Goal: Task Accomplishment & Management: Manage account settings

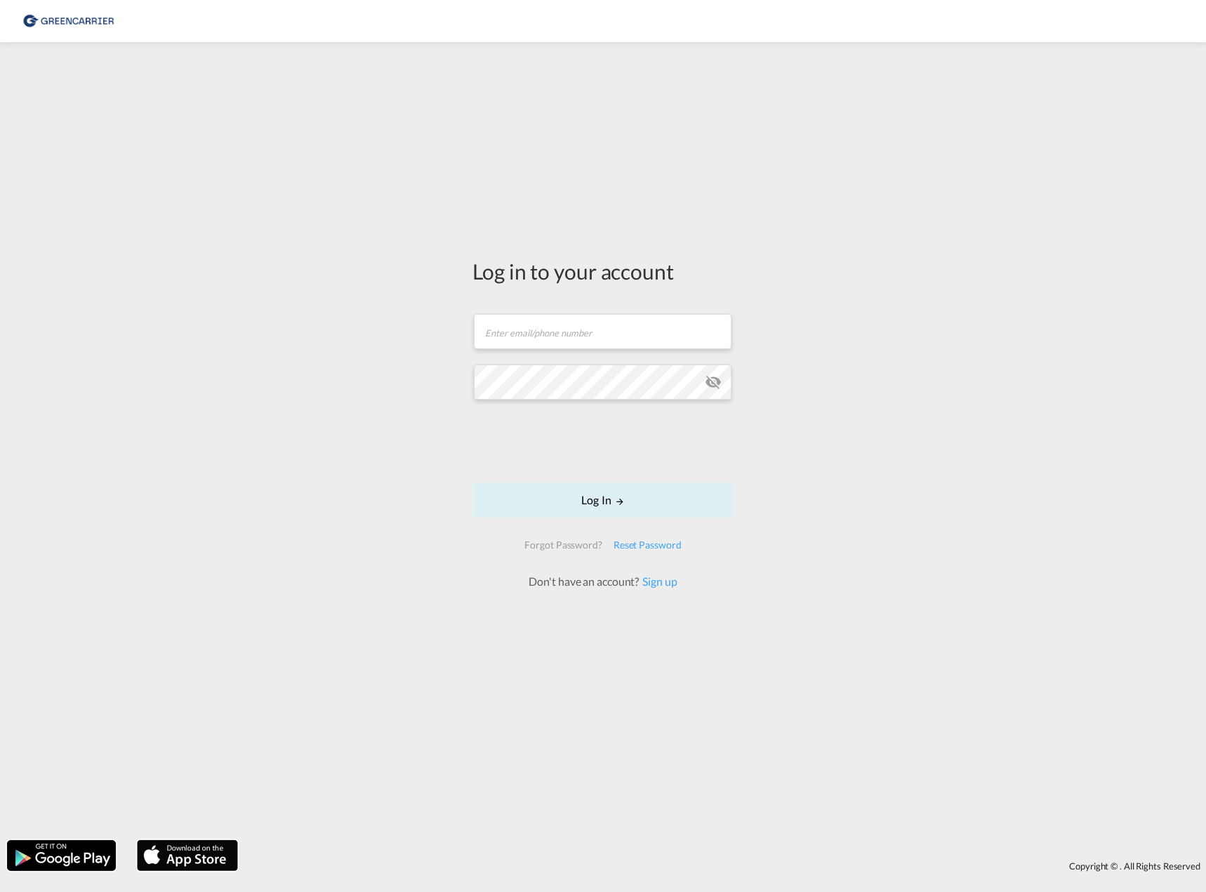
click at [622, 354] on form "Email field is required Password field is required Log In Forgot Password? Rese…" at bounding box center [603, 444] width 261 height 289
click at [619, 326] on input "text" at bounding box center [603, 331] width 258 height 35
click at [599, 381] on button "Log In" at bounding box center [603, 499] width 261 height 35
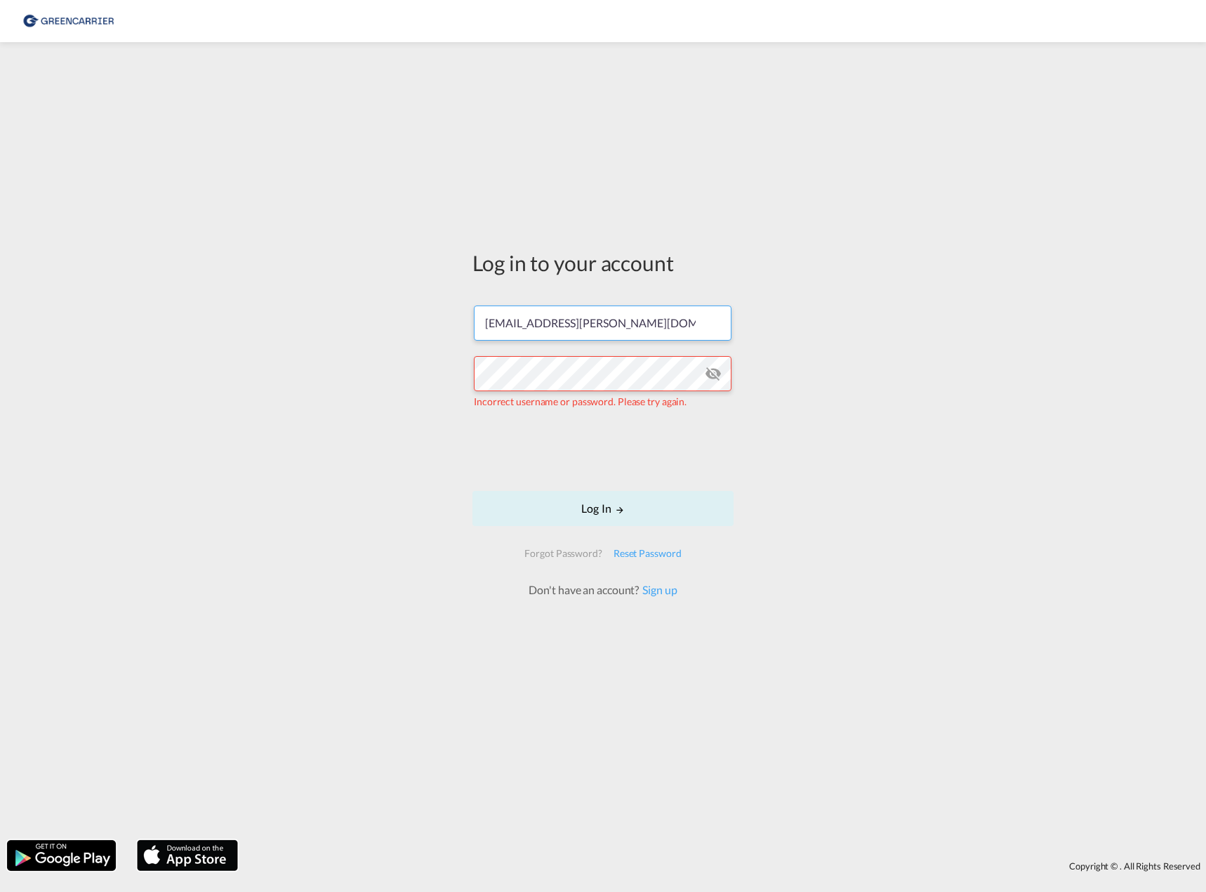
drag, startPoint x: 652, startPoint y: 326, endPoint x: 256, endPoint y: 321, distance: 396.1
click at [258, 320] on div "Log in to your account [EMAIL_ADDRESS][PERSON_NAME][DOMAIN_NAME] Incorrect user…" at bounding box center [603, 441] width 1206 height 784
type input "[EMAIL_ADDRESS][PERSON_NAME][DOMAIN_NAME]"
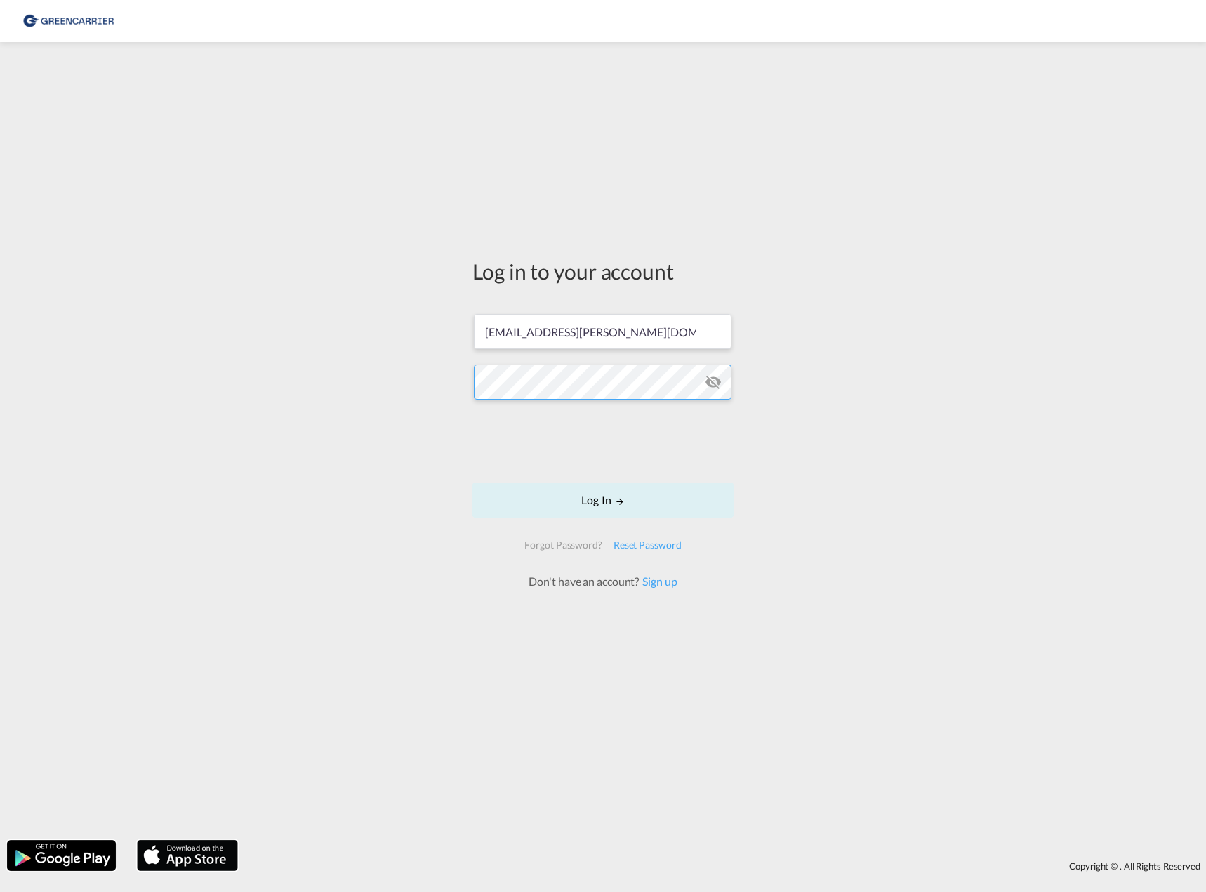
click at [347, 379] on div "Log in to your account [EMAIL_ADDRESS][PERSON_NAME][DOMAIN_NAME] Log In Forgot …" at bounding box center [603, 441] width 1206 height 784
click at [613, 381] on button "Log In" at bounding box center [603, 499] width 261 height 35
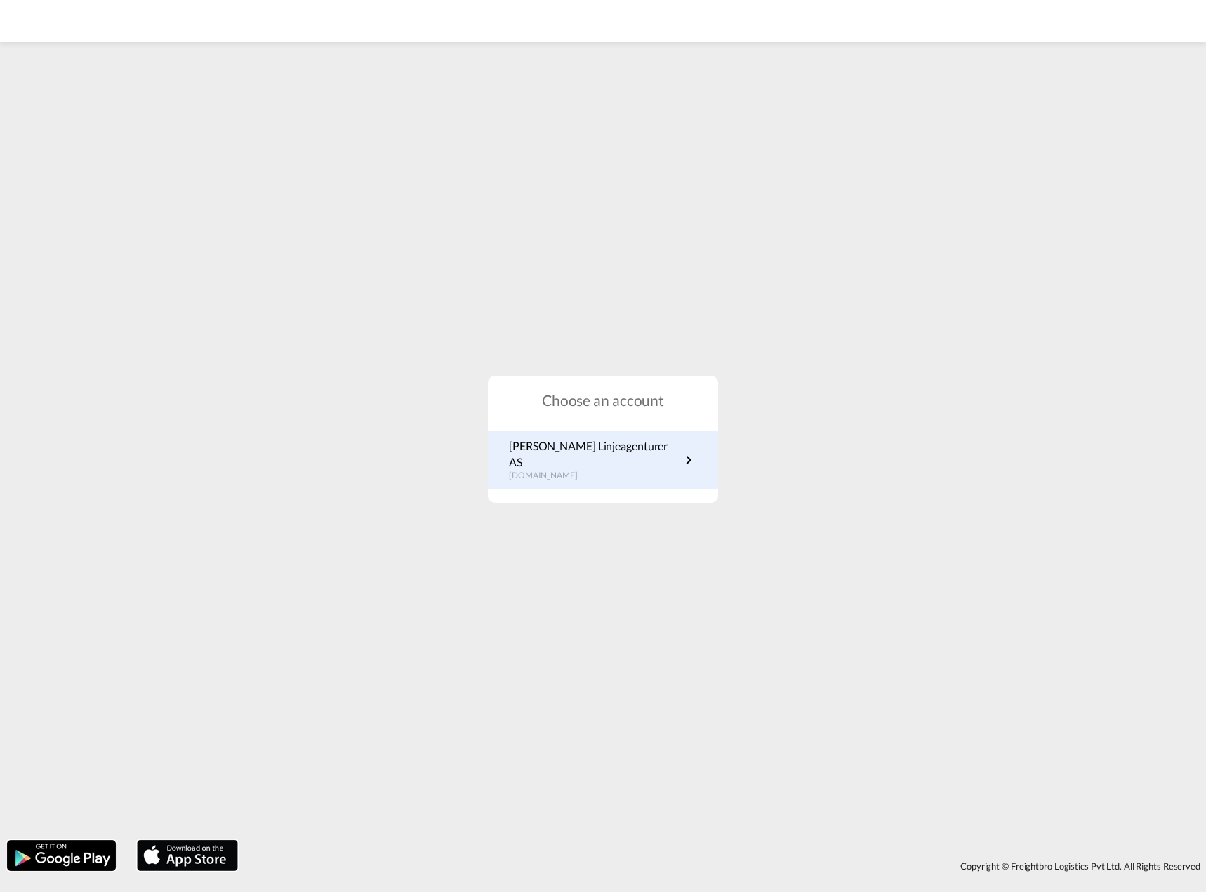
click at [645, 381] on link "[PERSON_NAME] Linjeagenturer AS [DOMAIN_NAME]" at bounding box center [603, 460] width 188 height 44
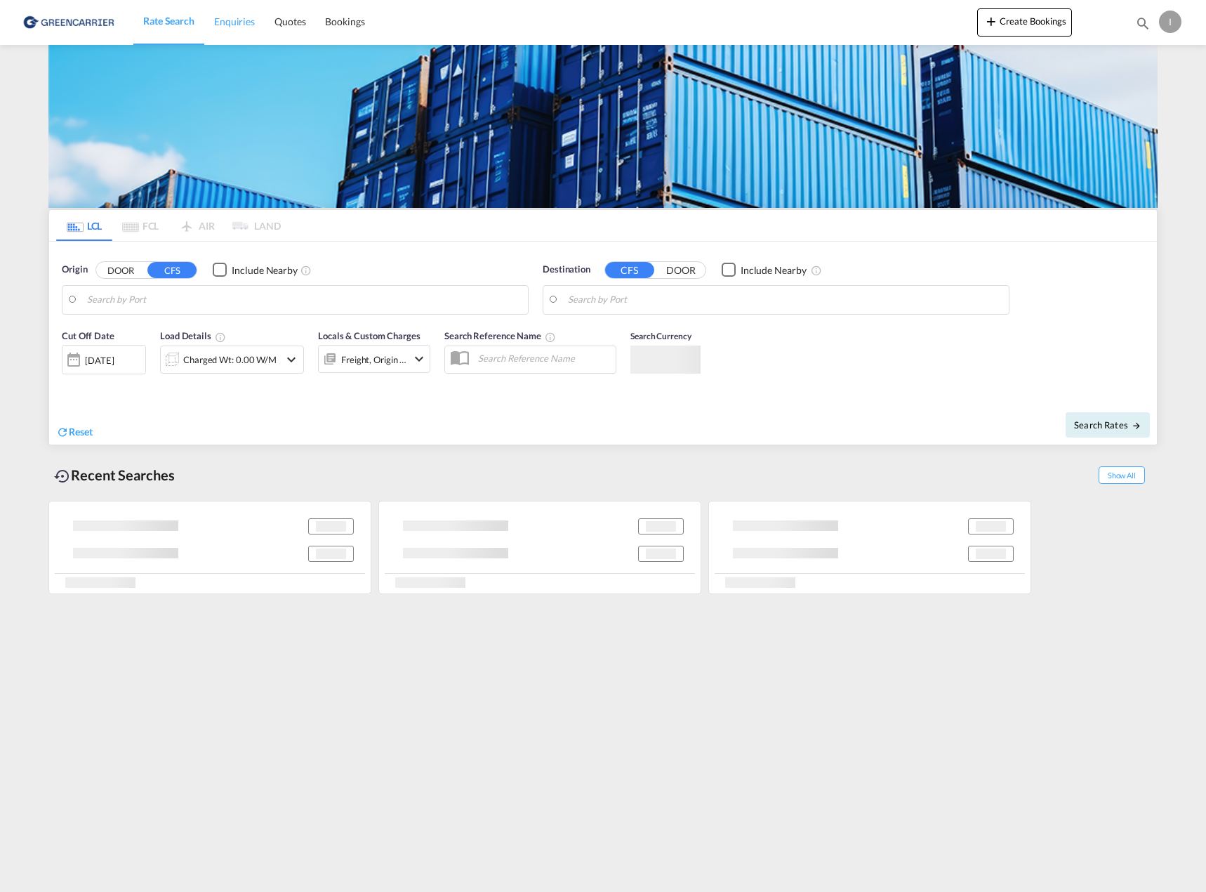
type input "[GEOGRAPHIC_DATA], NOOSL"
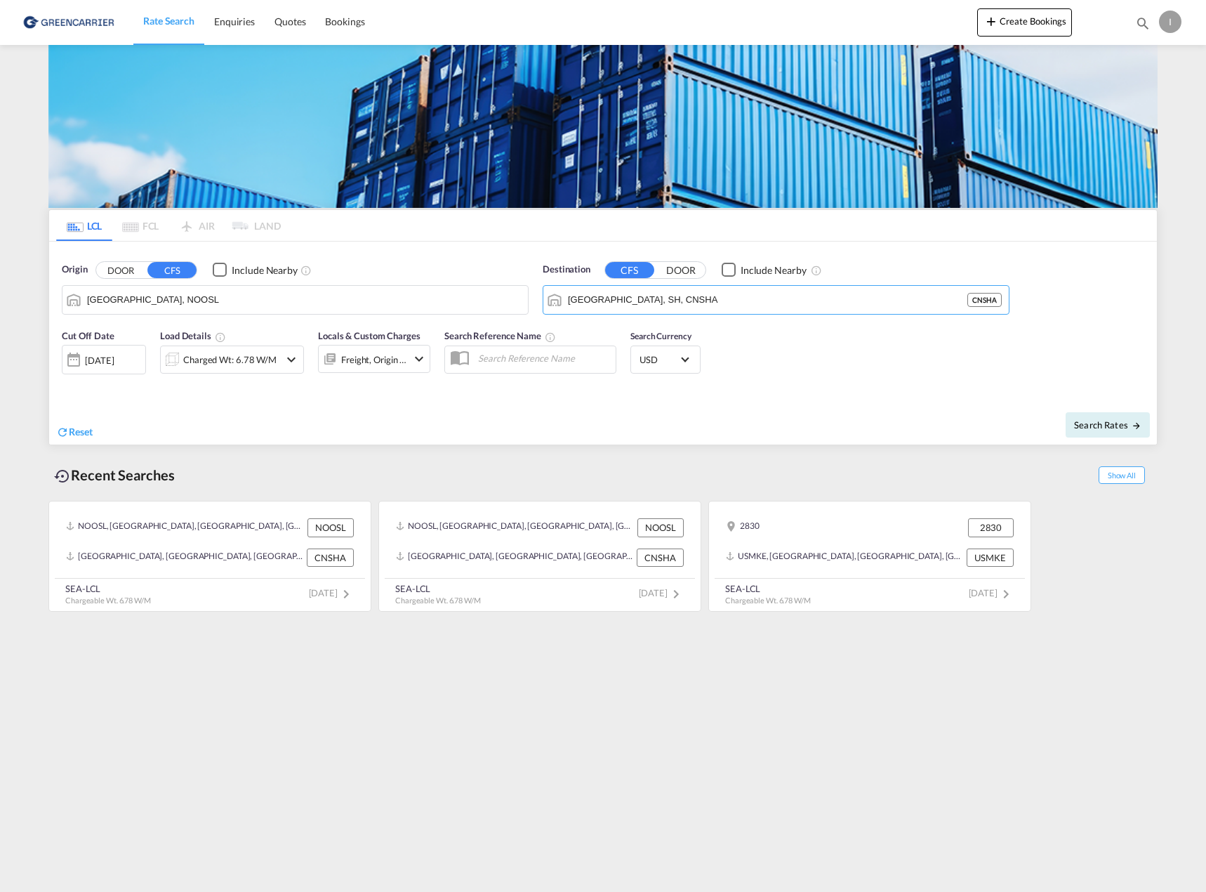
drag, startPoint x: 704, startPoint y: 305, endPoint x: 355, endPoint y: 291, distance: 348.6
click at [371, 290] on div "Origin DOOR CFS Include Nearby [GEOGRAPHIC_DATA], NOOSL Destination CFS DOOR In…" at bounding box center [603, 282] width 1108 height 80
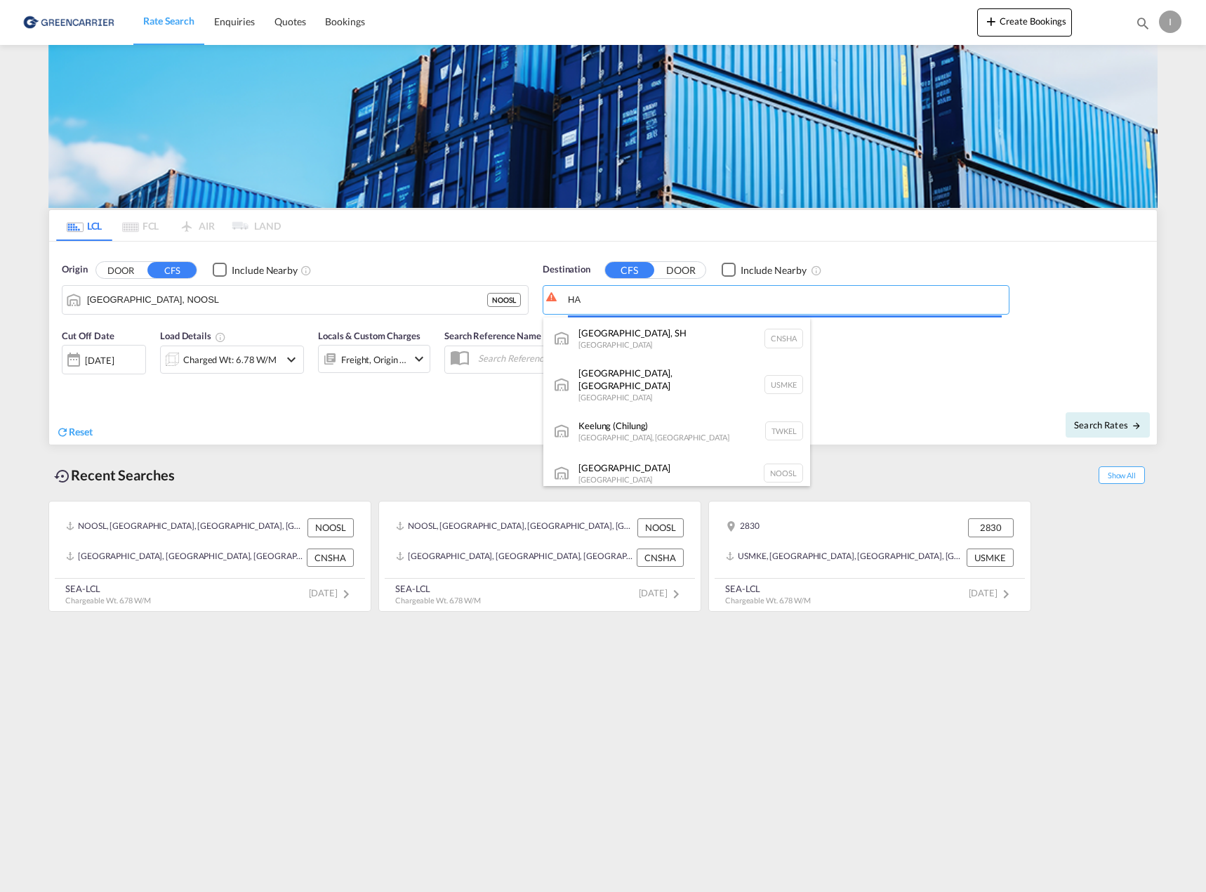
type input "A"
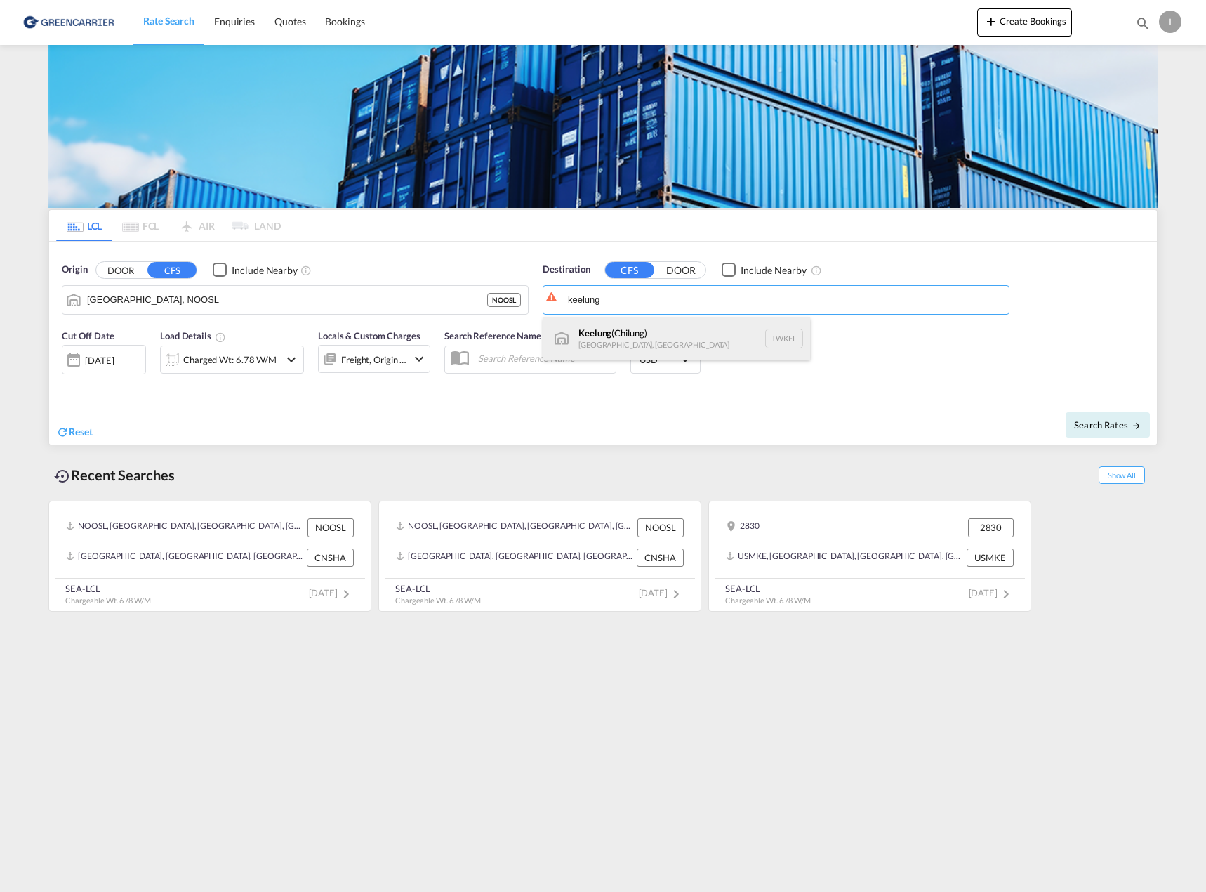
click at [677, 329] on div "Keelung ([GEOGRAPHIC_DATA]) [GEOGRAPHIC_DATA], [GEOGRAPHIC_DATA] TWKEL" at bounding box center [677, 338] width 267 height 42
type input "Keelung (Chilung), TWKEL"
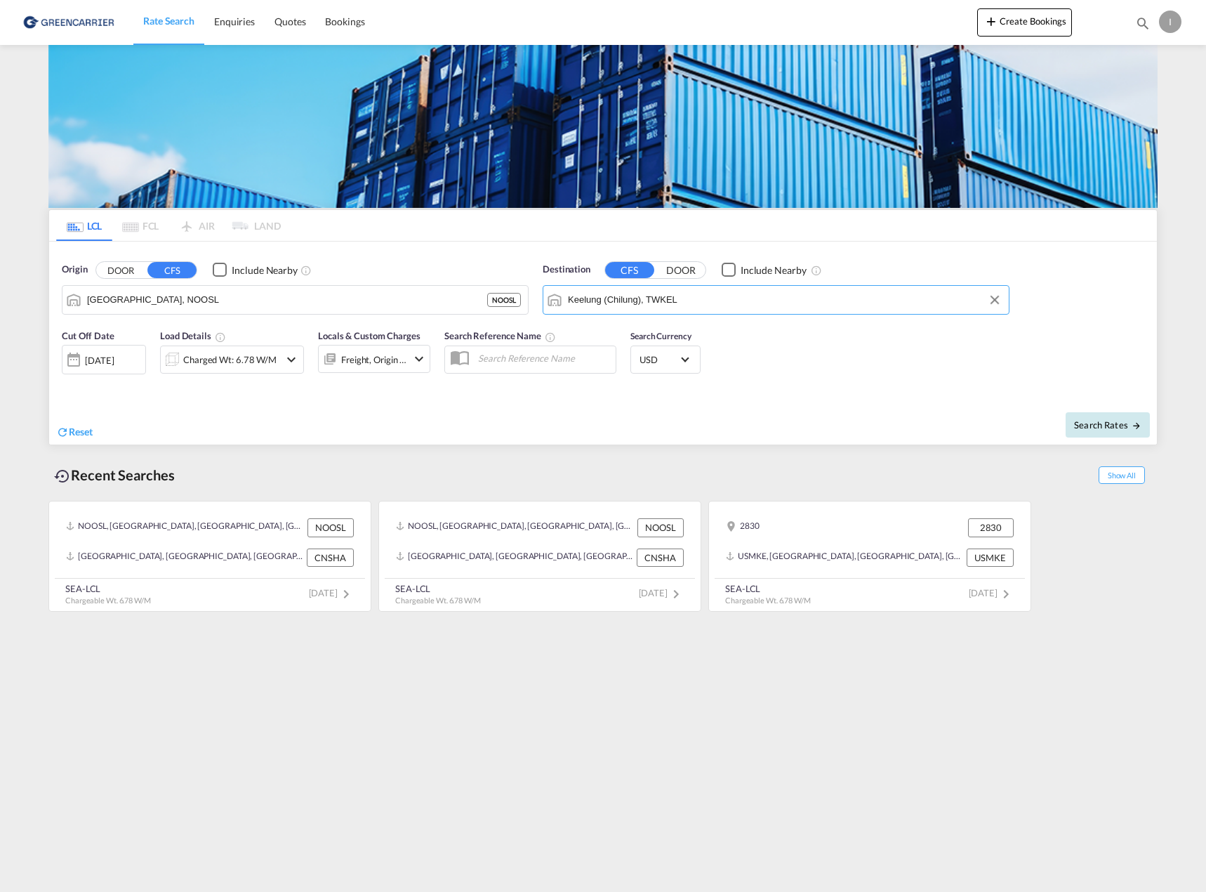
click at [1132, 430] on md-icon "icon-arrow-right" at bounding box center [1137, 426] width 10 height 10
type input "NOOSL to TWKEL / [DATE]"
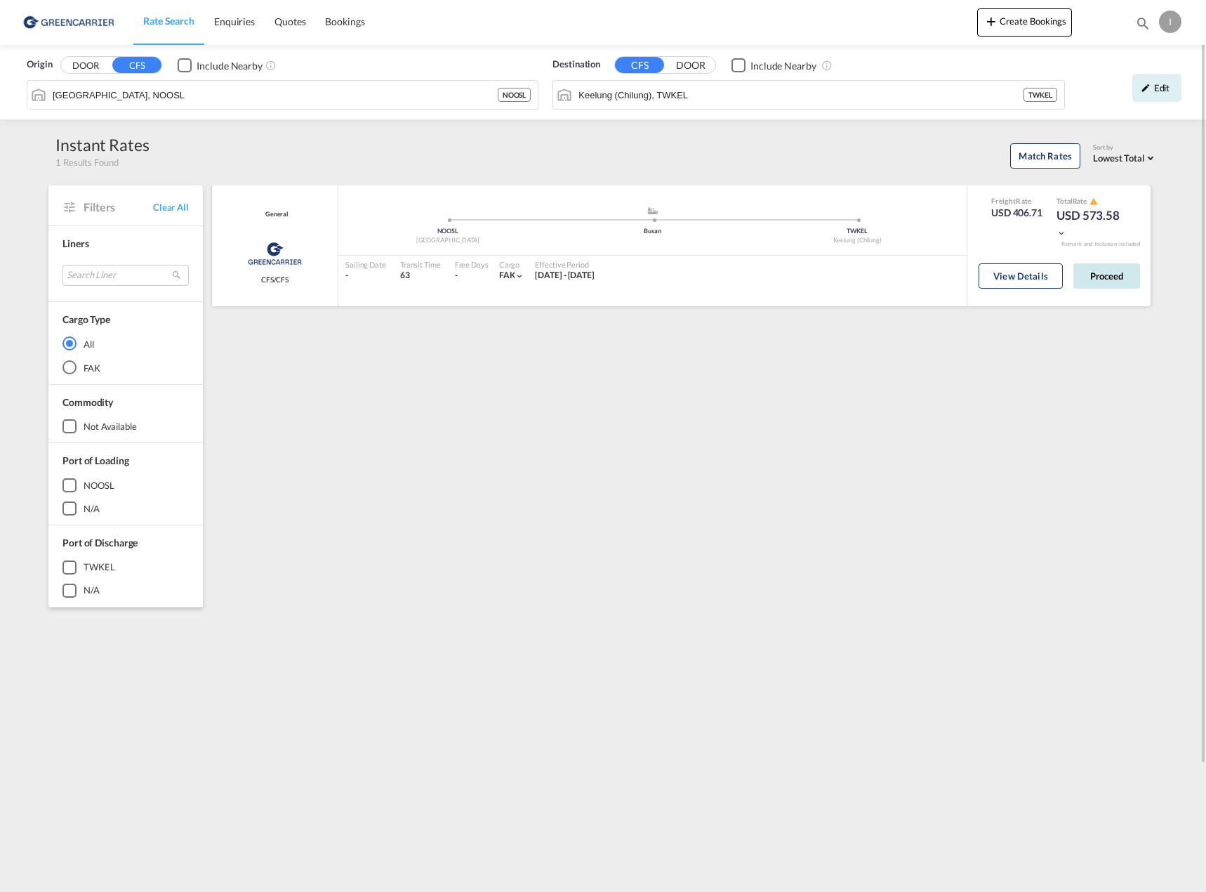
click at [1107, 279] on button "Proceed" at bounding box center [1107, 275] width 67 height 25
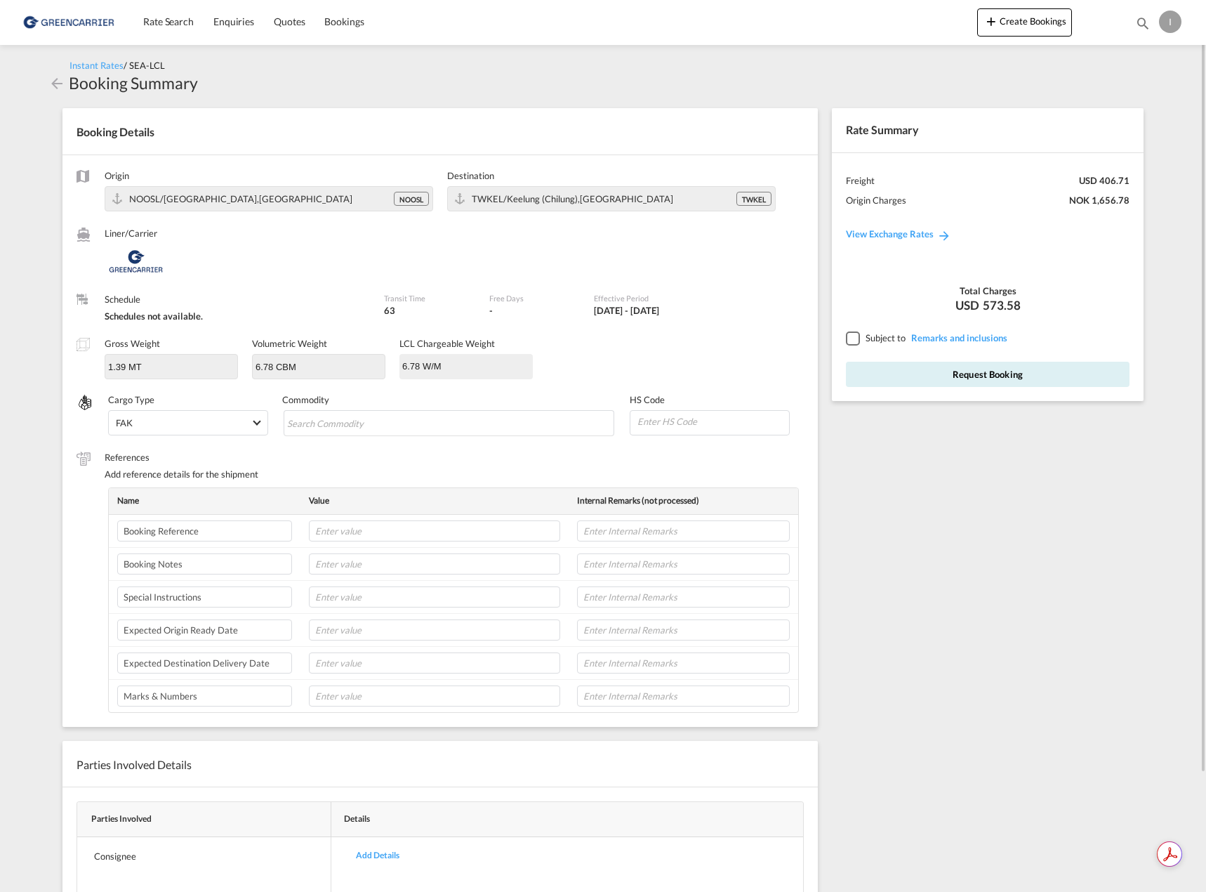
click at [466, 376] on md-input-container "6.78 W/M" at bounding box center [466, 366] width 133 height 25
click at [309, 361] on input "6.78 CBM" at bounding box center [319, 365] width 131 height 21
click at [313, 376] on input "6.78 CBM" at bounding box center [319, 365] width 131 height 21
click at [324, 364] on input "6.78 CBM" at bounding box center [319, 365] width 131 height 21
click at [326, 364] on input "6.78 CBM" at bounding box center [319, 365] width 131 height 21
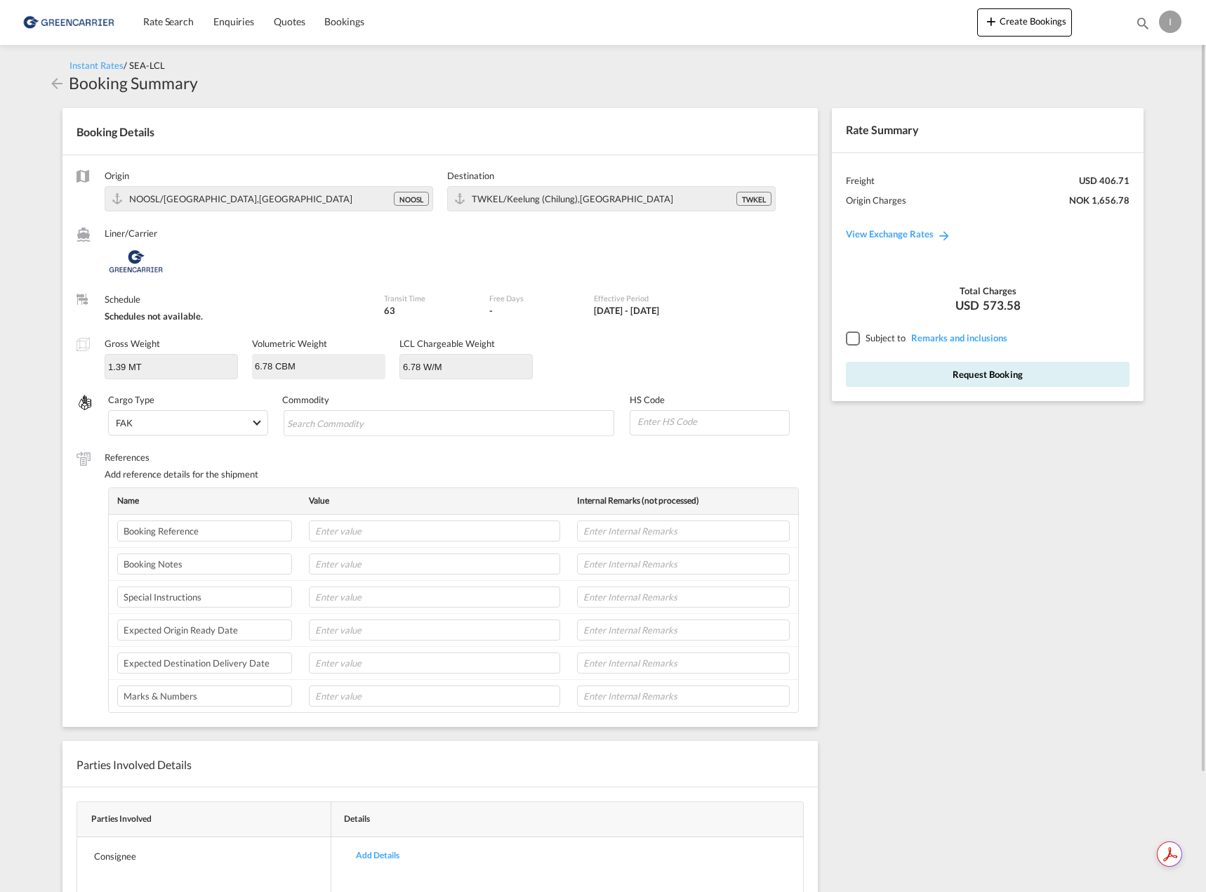
click at [326, 364] on input "6.78 CBM" at bounding box center [319, 365] width 131 height 21
click at [327, 364] on input "6.78 CBM" at bounding box center [319, 365] width 131 height 21
click at [189, 355] on input "1.39 MT" at bounding box center [171, 365] width 131 height 21
click at [54, 79] on md-icon "icon-arrow-left" at bounding box center [56, 83] width 17 height 17
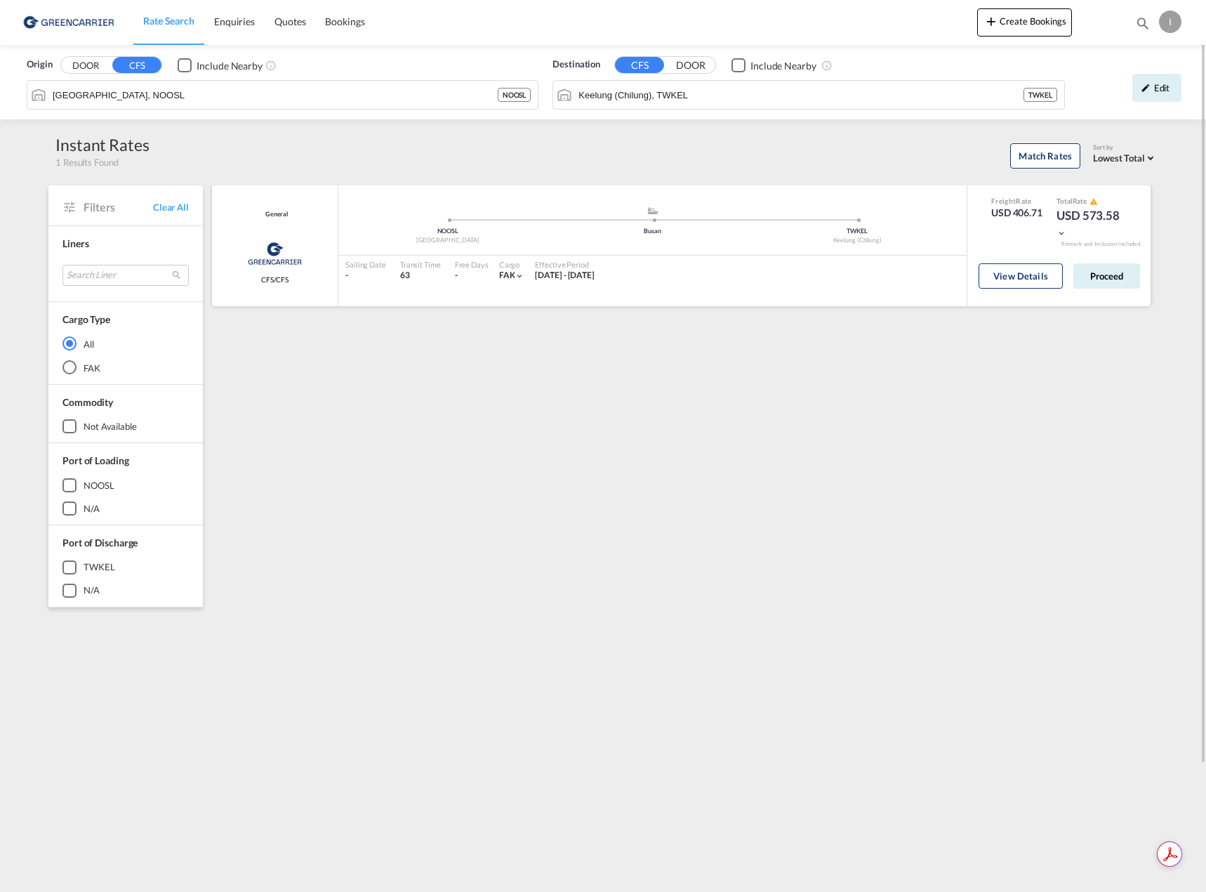
click at [1067, 272] on div "View Details Proceed" at bounding box center [1060, 279] width 162 height 40
click at [1028, 272] on button "View Details" at bounding box center [1021, 275] width 84 height 25
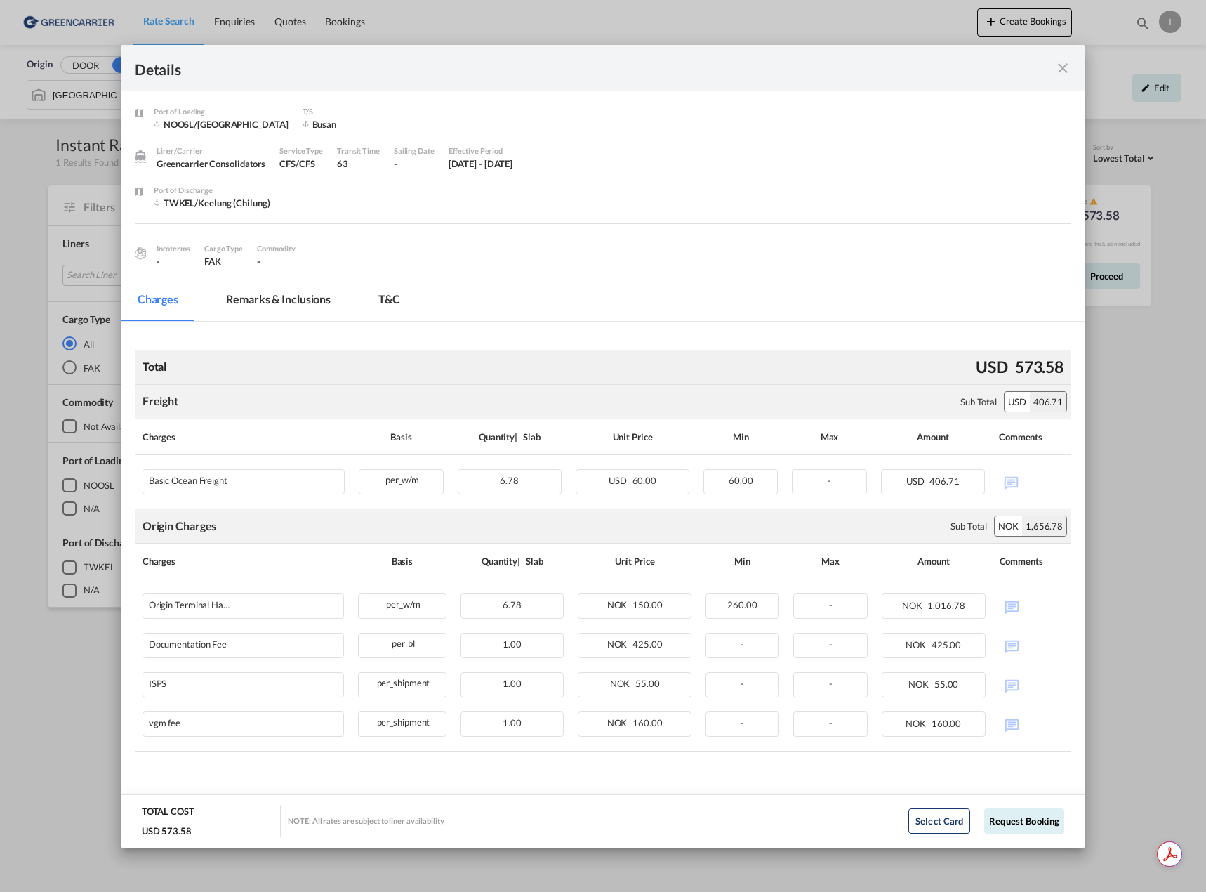
click at [1070, 68] on md-icon "icon-close fg-AAA8AD m-0 cursor" at bounding box center [1063, 68] width 17 height 17
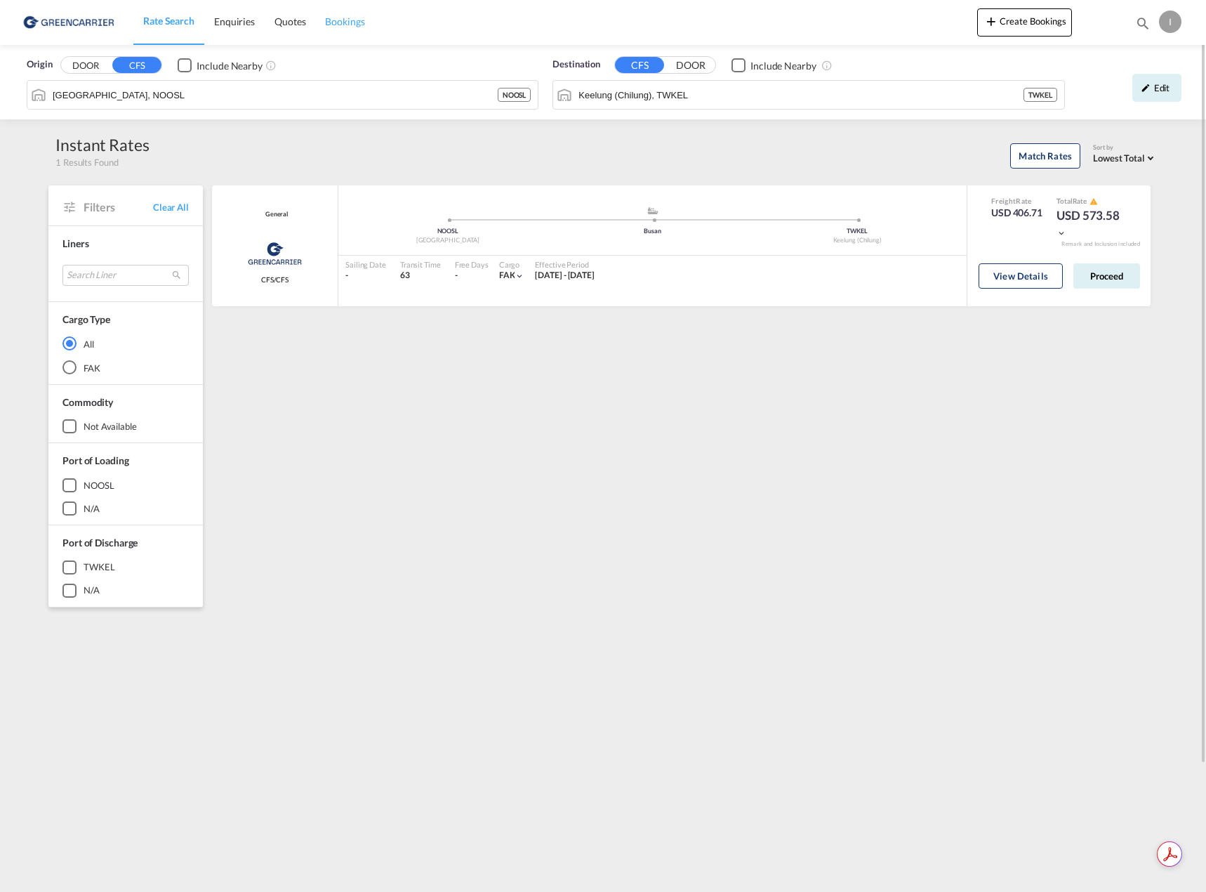
click at [355, 20] on span "Bookings" at bounding box center [344, 21] width 39 height 12
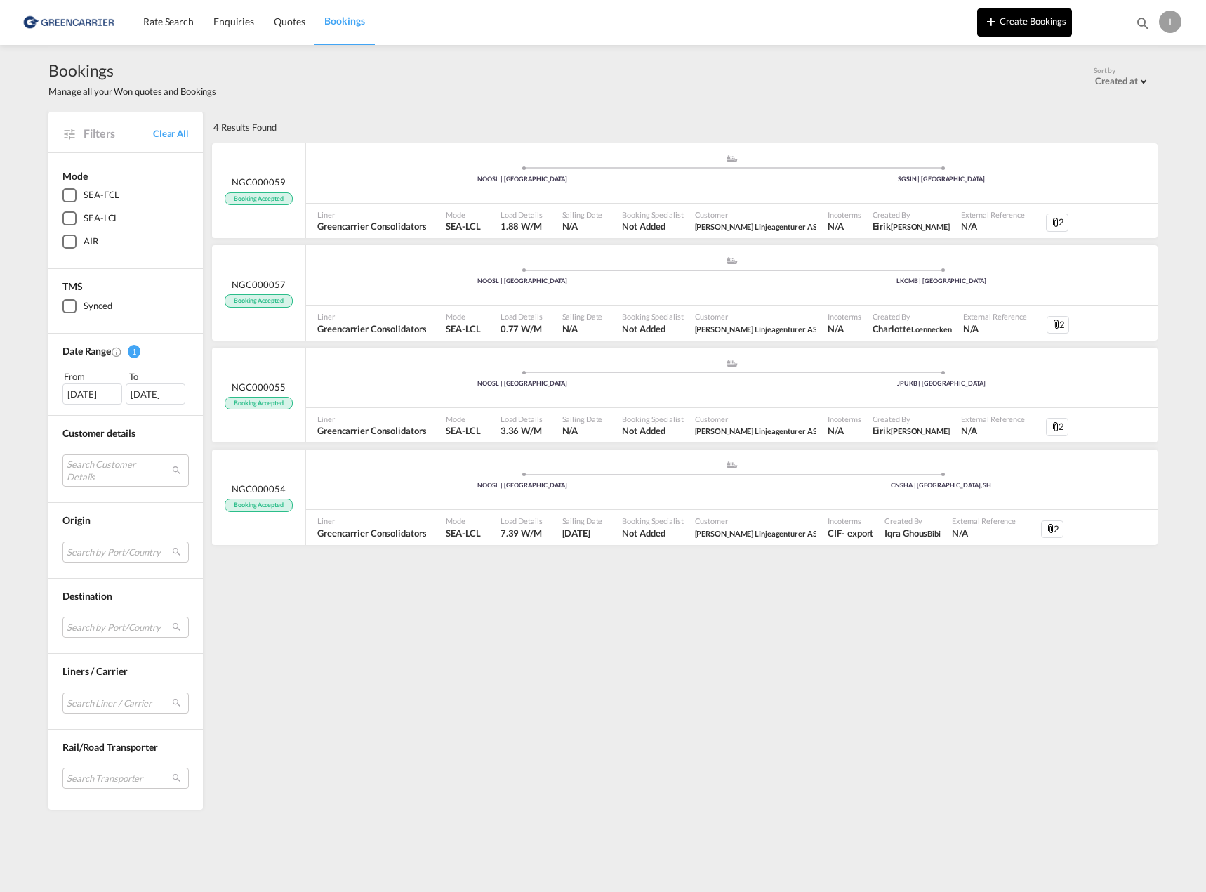
click at [1015, 26] on button "Create Bookings" at bounding box center [1025, 22] width 95 height 28
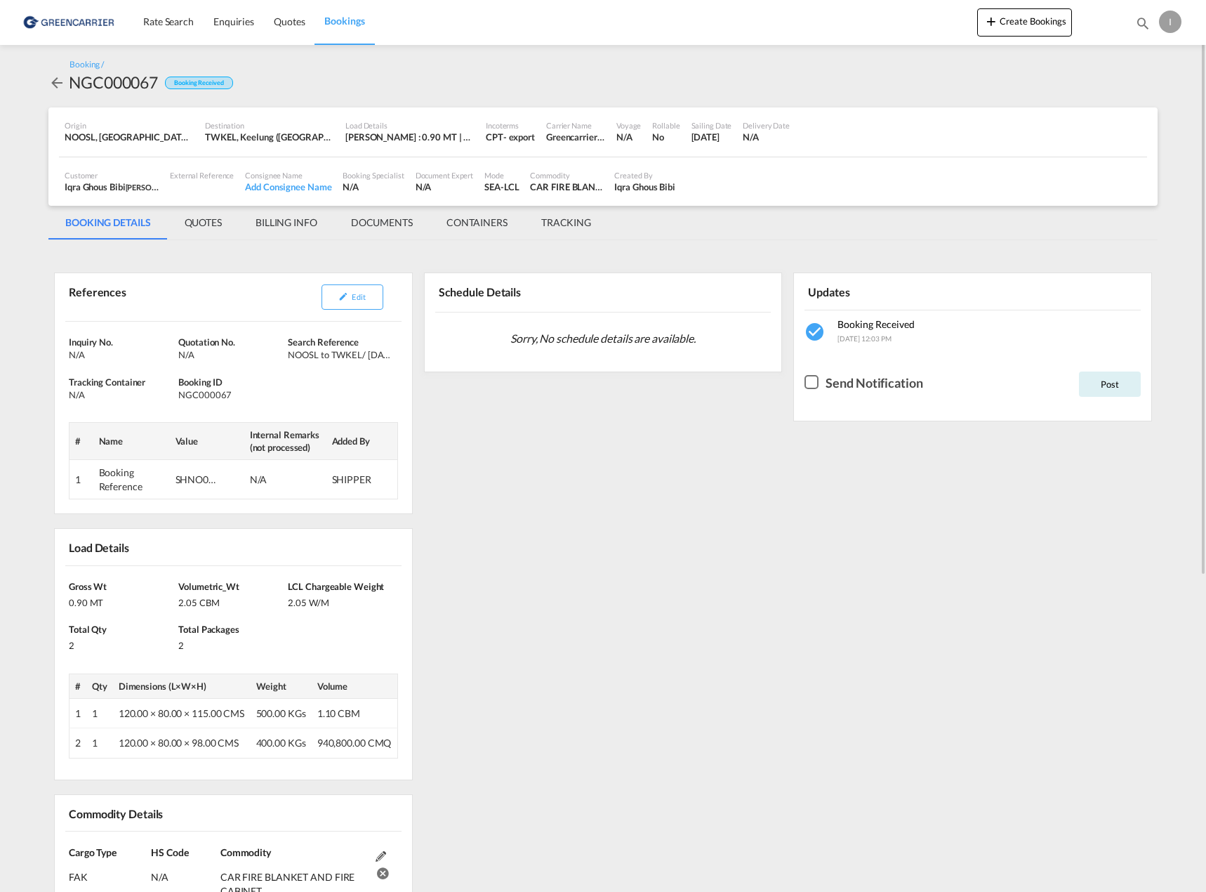
click at [96, 71] on div "NGC000067" at bounding box center [113, 82] width 89 height 22
copy div "NGC000067"
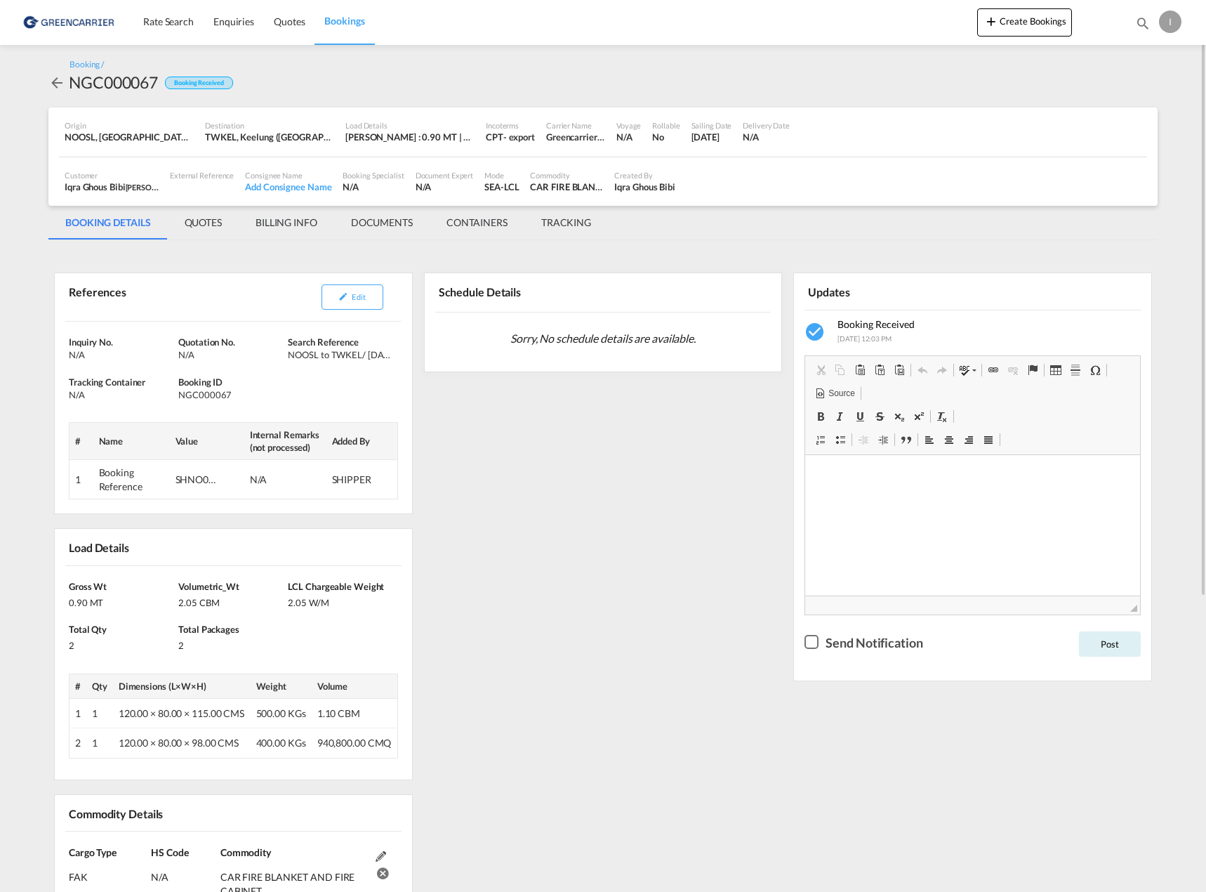
drag, startPoint x: 629, startPoint y: 697, endPoint x: 596, endPoint y: 601, distance: 101.3
click at [629, 697] on div "References Edit Inquiry No. N/A Quotation No. N/A Search Reference NOOSL to TWK…" at bounding box center [603, 772] width 1110 height 1051
